Goal: Find specific page/section: Find specific page/section

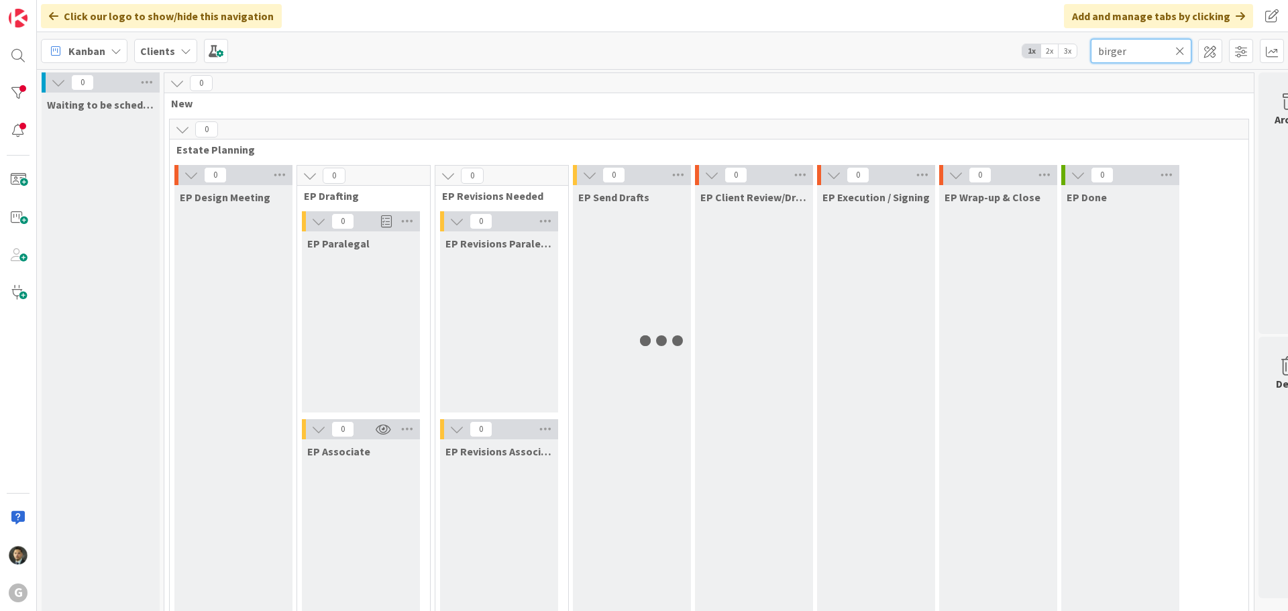
click at [1130, 61] on input "birger" at bounding box center [1141, 51] width 101 height 24
click at [1131, 59] on input "birger" at bounding box center [1141, 51] width 101 height 24
click at [1128, 51] on input "birger" at bounding box center [1141, 51] width 101 height 24
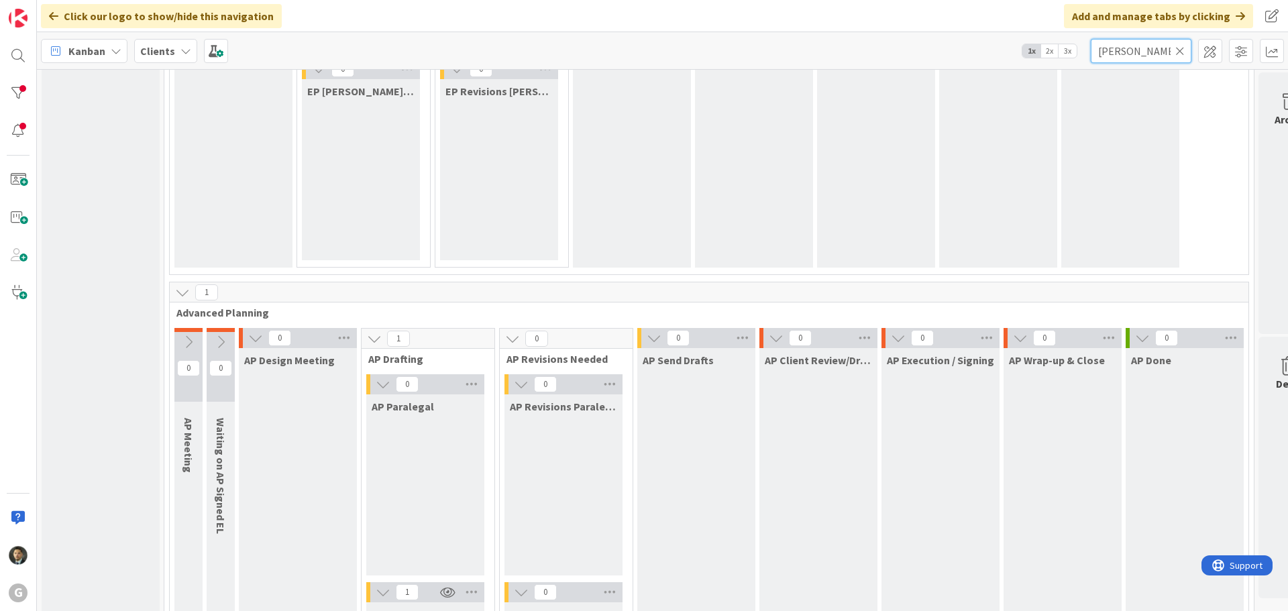
scroll to position [939, 0]
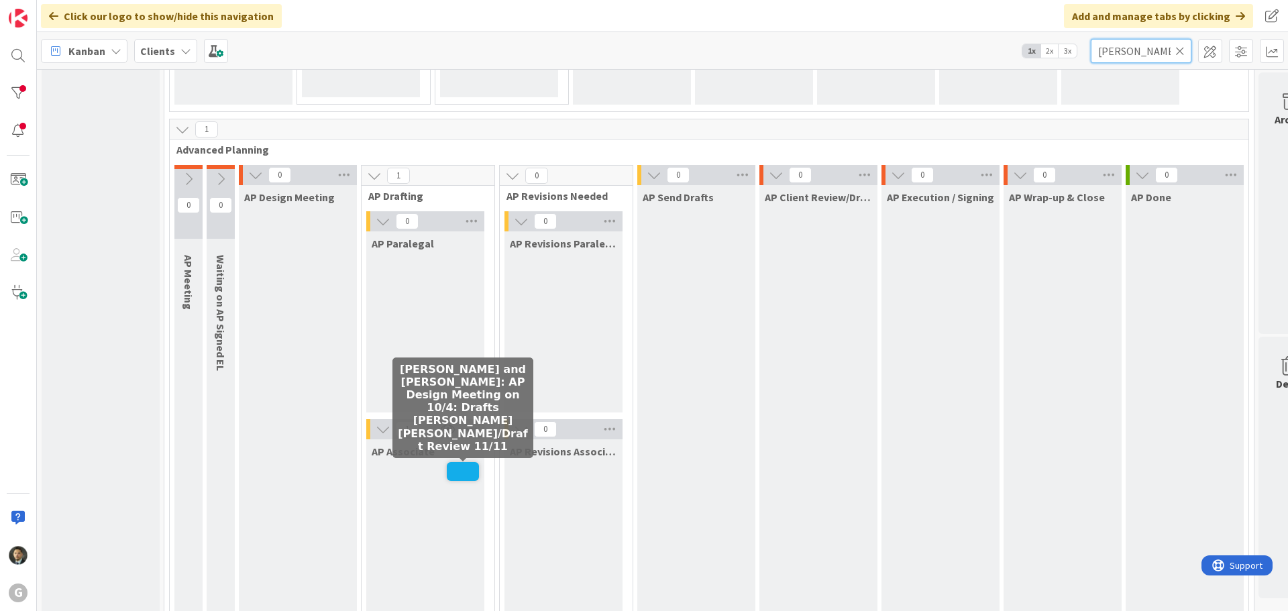
type input "westphal"
click at [468, 465] on span at bounding box center [463, 471] width 32 height 19
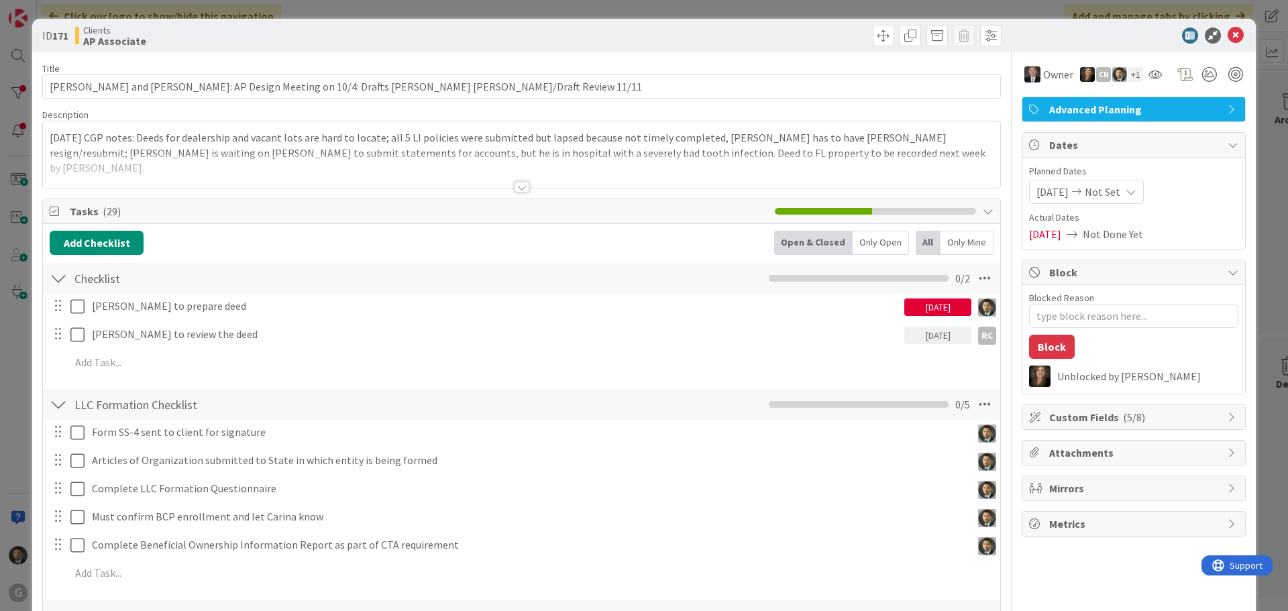
type textarea "x"
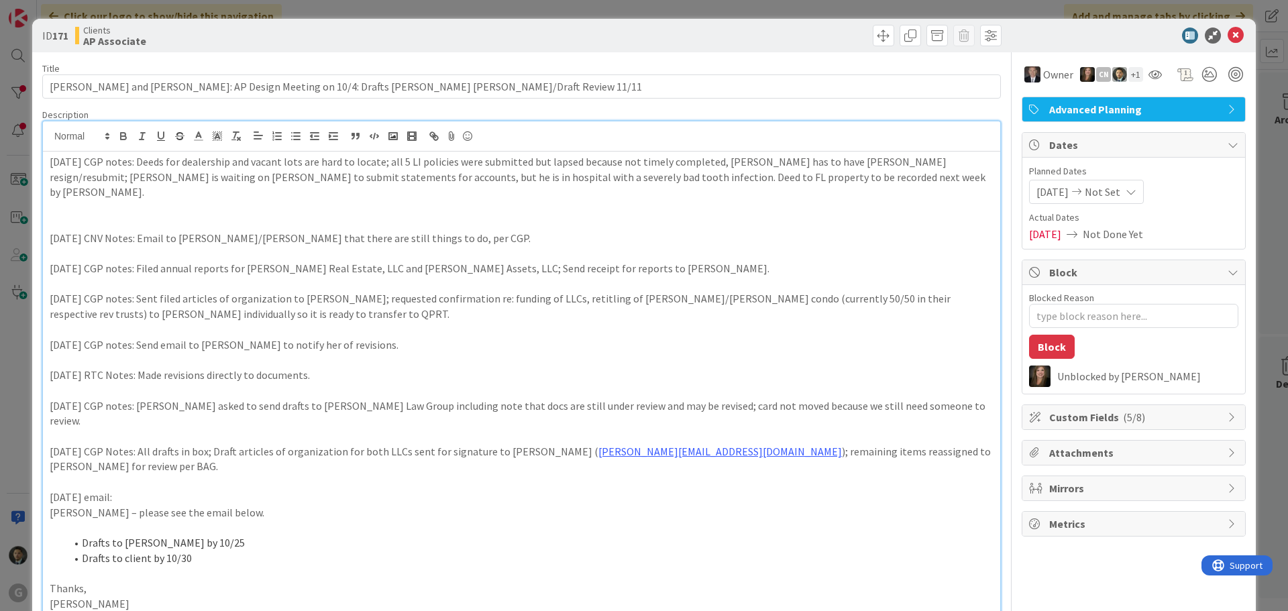
drag, startPoint x: 519, startPoint y: 189, endPoint x: 568, endPoint y: 42, distance: 154.7
